Goal: Task Accomplishment & Management: Manage account settings

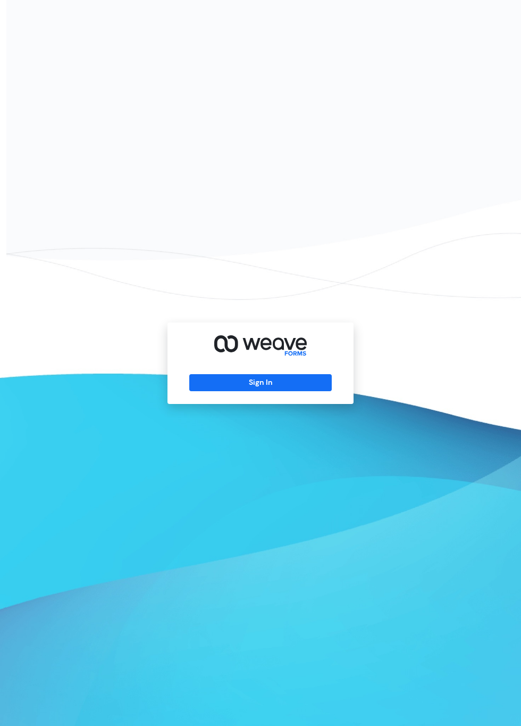
click at [289, 391] on button "Sign In" at bounding box center [260, 382] width 142 height 17
